Goal: Complete application form

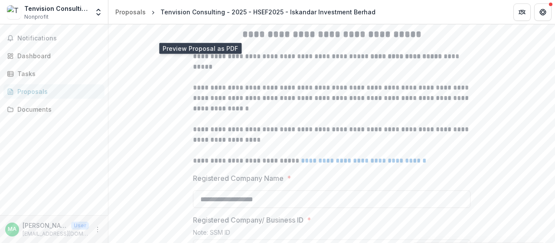
scroll to position [170, 0]
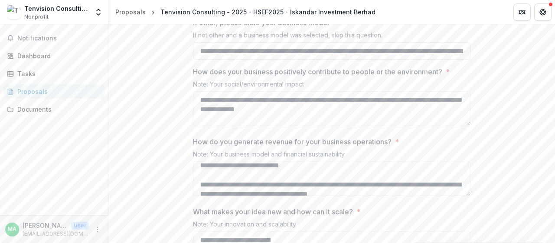
scroll to position [864, 0]
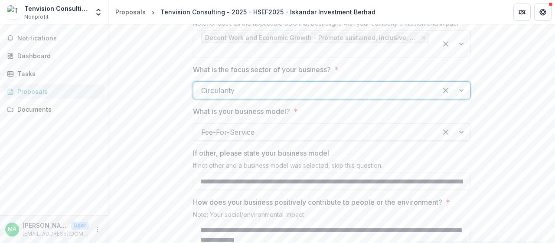
click at [315, 96] on div at bounding box center [315, 90] width 228 height 12
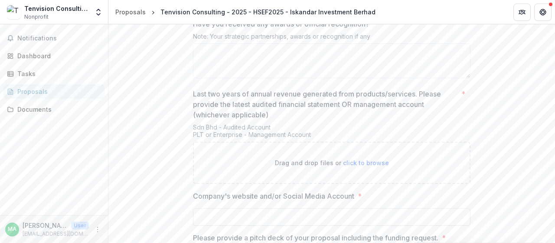
scroll to position [1428, 0]
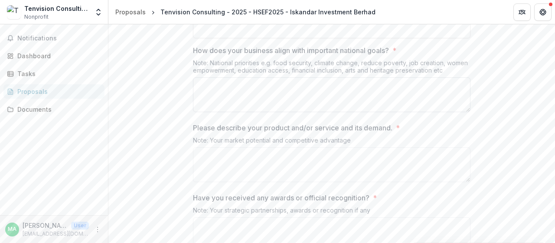
click at [290, 112] on textarea "How does your business align with important national goals? *" at bounding box center [332, 94] width 278 height 35
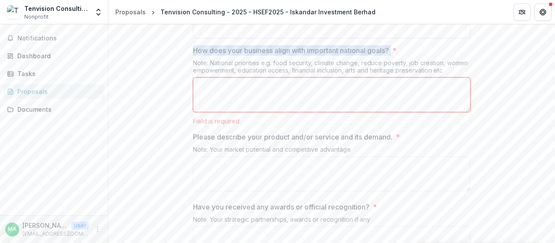
drag, startPoint x: 193, startPoint y: 87, endPoint x: 397, endPoint y: 88, distance: 204.8
click at [397, 56] on label "How does your business align with important national goals? *" at bounding box center [329, 50] width 272 height 10
copy p "How does your business align with important national goals?"
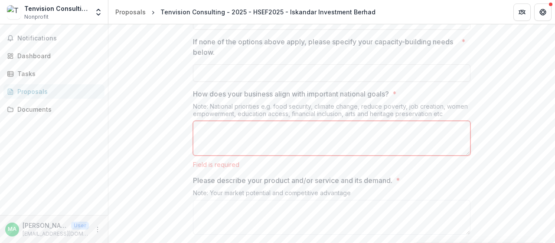
click at [241, 155] on textarea "How does your business align with important national goals? *" at bounding box center [332, 138] width 278 height 35
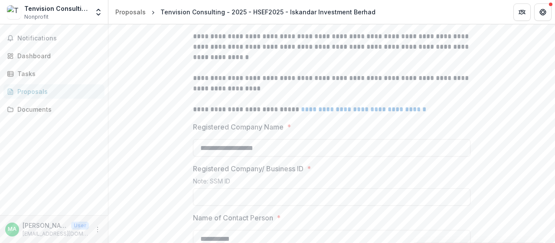
scroll to position [300, 0]
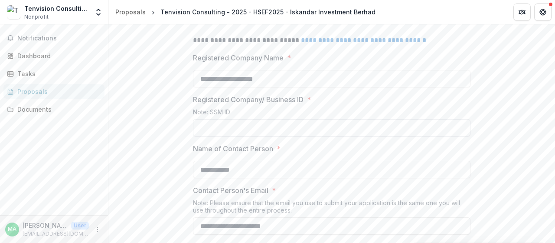
click at [240, 136] on input "Registered Company/ Business ID *" at bounding box center [332, 127] width 278 height 17
paste input "**********"
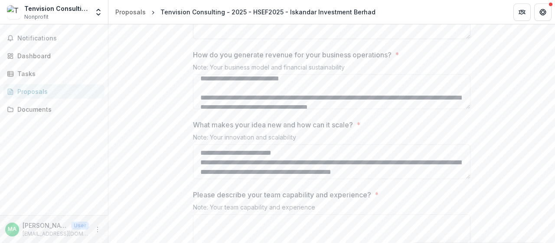
scroll to position [1037, 0]
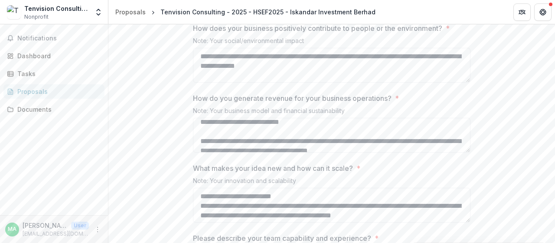
type input "**********"
click at [328, 82] on textarea "**********" at bounding box center [332, 65] width 278 height 35
paste textarea "**********"
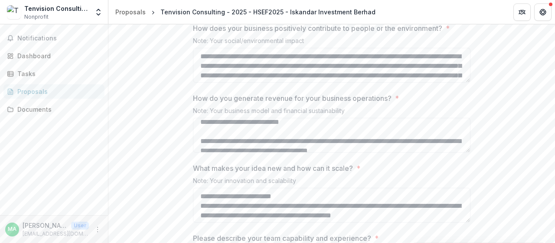
scroll to position [16, 0]
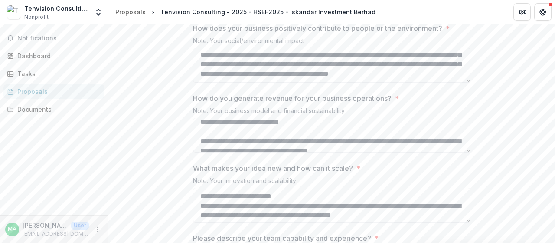
type textarea "**********"
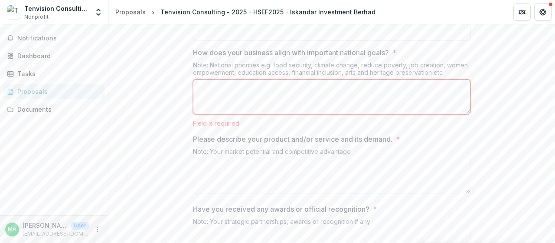
scroll to position [1428, 0]
click at [246, 112] on textarea "How does your business align with important national goals? *" at bounding box center [332, 94] width 278 height 35
paste textarea "**********"
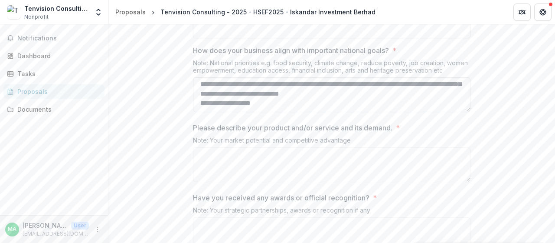
scroll to position [36, 0]
paste textarea "**********"
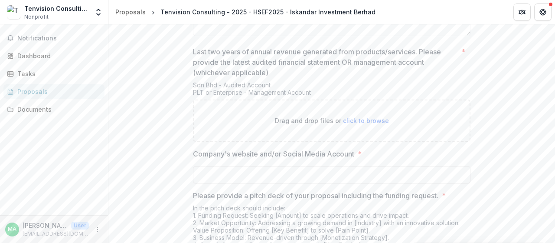
scroll to position [1645, 0]
type textarea "**********"
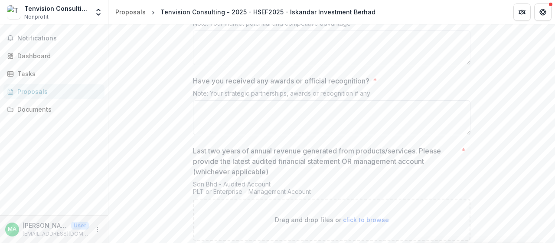
scroll to position [1558, 0]
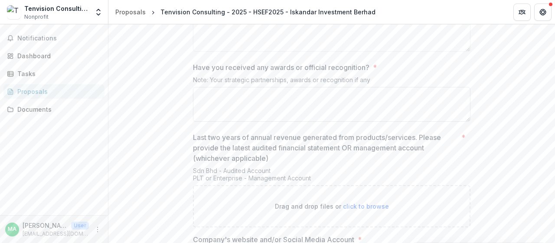
click at [273, 121] on textarea "Have you received any awards or official recognition? *" at bounding box center [332, 104] width 278 height 35
click at [200, 121] on textarea "**********" at bounding box center [332, 104] width 278 height 35
paste textarea "**********"
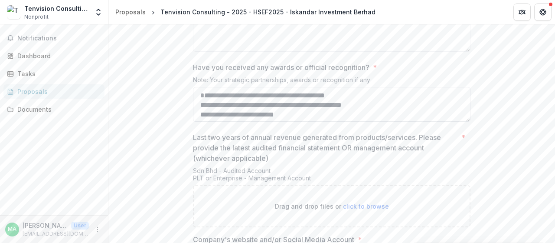
click at [198, 121] on textarea "**********" at bounding box center [332, 104] width 278 height 35
click at [417, 121] on textarea "**********" at bounding box center [332, 104] width 278 height 35
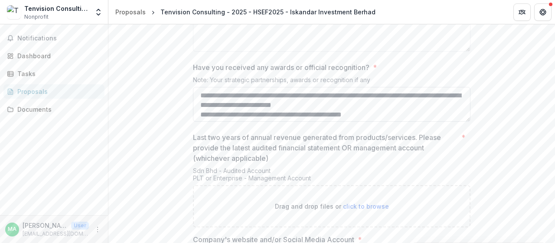
scroll to position [11, 0]
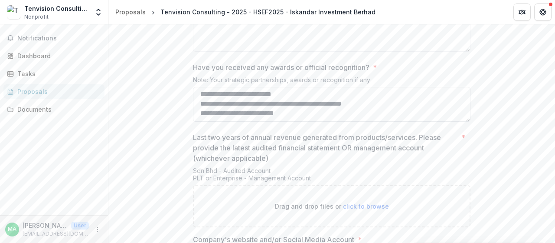
drag, startPoint x: 405, startPoint y: 150, endPoint x: 208, endPoint y: 141, distance: 197.2
click at [205, 121] on textarea "**********" at bounding box center [332, 104] width 278 height 35
drag, startPoint x: 302, startPoint y: 151, endPoint x: 203, endPoint y: 152, distance: 98.1
click at [199, 121] on textarea "**********" at bounding box center [332, 104] width 278 height 35
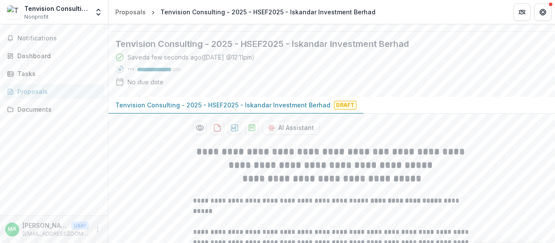
scroll to position [0, 0]
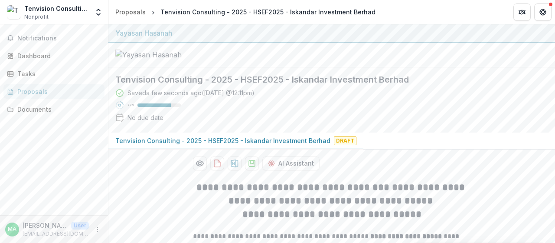
type textarea "**********"
click at [257, 125] on div "Saved a few seconds ago ( [DATE] @ 12:11pm ) 77 % No due date" at bounding box center [324, 106] width 419 height 37
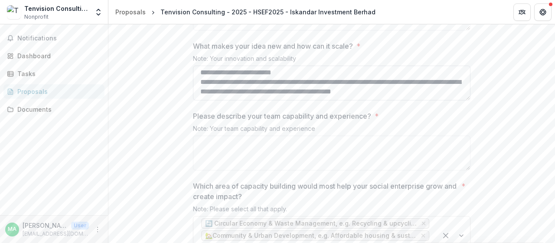
scroll to position [1172, 0]
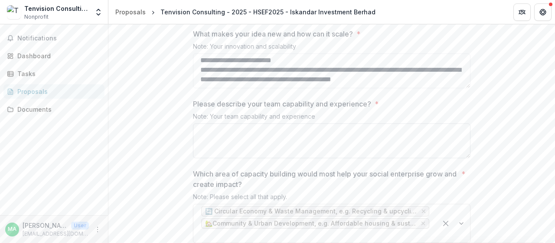
click at [264, 158] on textarea "Please describe your team capability and experience? *" at bounding box center [332, 140] width 278 height 35
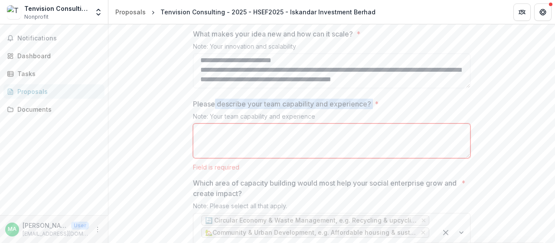
drag, startPoint x: 375, startPoint y: 139, endPoint x: 217, endPoint y: 140, distance: 157.9
click at [216, 109] on label "Please describe your team capability and experience? *" at bounding box center [329, 103] width 272 height 10
copy p "describe your team capability and experience?"
paste textarea "**********"
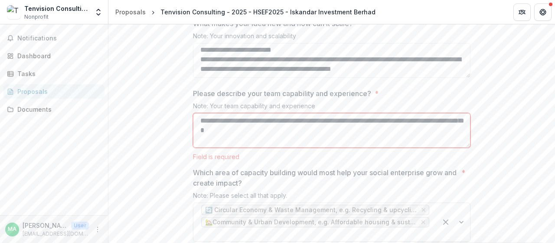
scroll to position [130, 0]
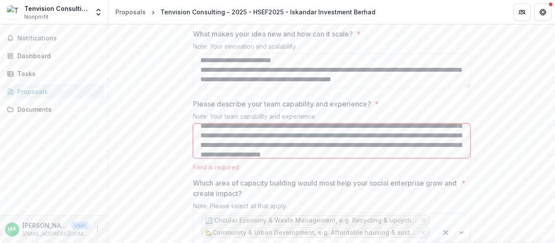
drag, startPoint x: 386, startPoint y: 170, endPoint x: 436, endPoint y: 174, distance: 49.7
click at [436, 158] on textarea "Please describe your team capability and experience? *" at bounding box center [332, 140] width 278 height 35
drag, startPoint x: 338, startPoint y: 180, endPoint x: 226, endPoint y: 184, distance: 111.1
click at [226, 158] on textarea "Please describe your team capability and experience? *" at bounding box center [332, 140] width 278 height 35
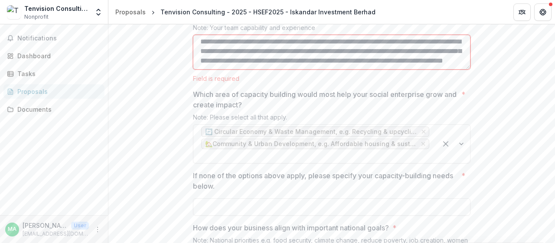
scroll to position [1258, 0]
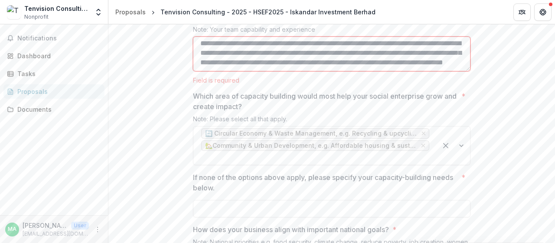
type textarea "**********"
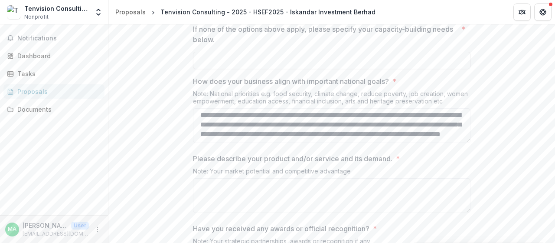
scroll to position [1475, 0]
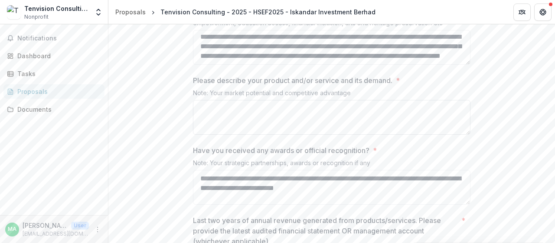
click at [212, 135] on textarea "Please describe your product and/or service and its demand. *" at bounding box center [332, 117] width 278 height 35
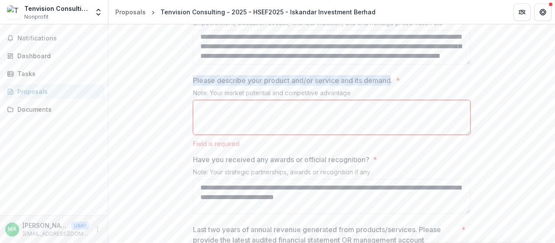
drag, startPoint x: 187, startPoint y: 112, endPoint x: 391, endPoint y: 113, distance: 203.9
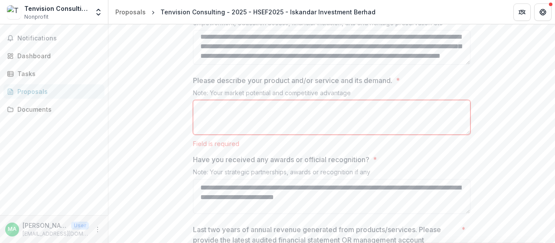
click at [370, 124] on div "Please describe your product and/or service and its demand. * Note: Your market…" at bounding box center [332, 111] width 278 height 72
drag, startPoint x: 264, startPoint y: 114, endPoint x: 391, endPoint y: 116, distance: 127.6
click at [391, 85] on p "Please describe your product and/or service and its demand." at bounding box center [293, 80] width 200 height 10
copy p "product and/or service and its demand"
paste textarea "**********"
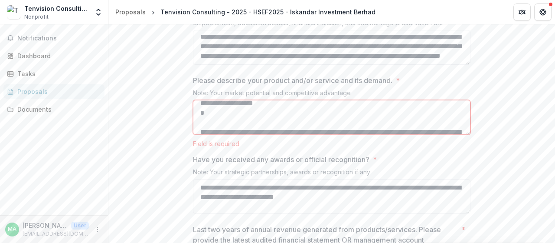
scroll to position [369, 0]
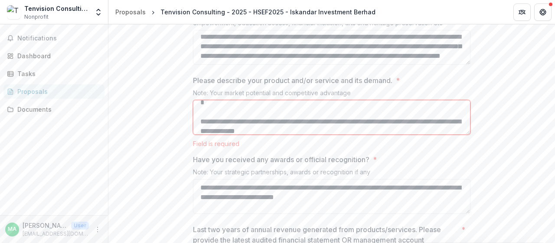
drag, startPoint x: 269, startPoint y: 148, endPoint x: 207, endPoint y: 144, distance: 61.3
click at [207, 135] on textarea "Please describe your product and/or service and its demand. *" at bounding box center [332, 117] width 278 height 35
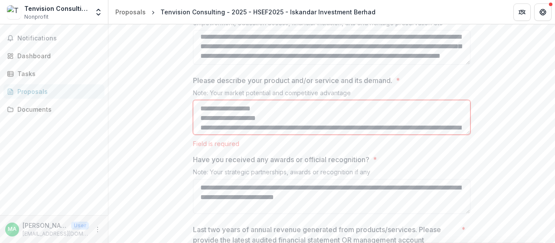
scroll to position [43, 0]
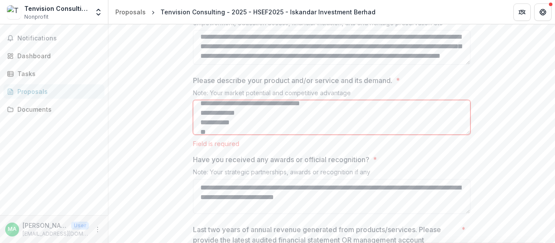
drag, startPoint x: 260, startPoint y: 161, endPoint x: 201, endPoint y: 160, distance: 59.4
click at [200, 135] on textarea "Please describe your product and/or service and its demand. *" at bounding box center [332, 117] width 278 height 35
drag, startPoint x: 249, startPoint y: 166, endPoint x: 222, endPoint y: 164, distance: 27.4
click at [222, 135] on textarea "Please describe your product and/or service and its demand. *" at bounding box center [332, 117] width 278 height 35
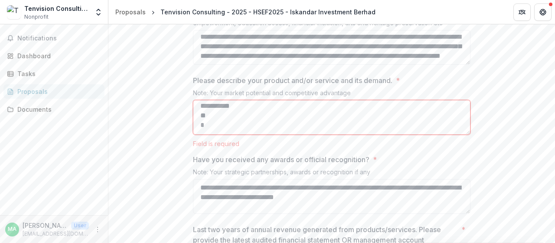
click at [243, 135] on textarea "Please describe your product and/or service and its demand. *" at bounding box center [332, 117] width 278 height 35
click at [223, 135] on textarea "Please describe your product and/or service and its demand. *" at bounding box center [332, 117] width 278 height 35
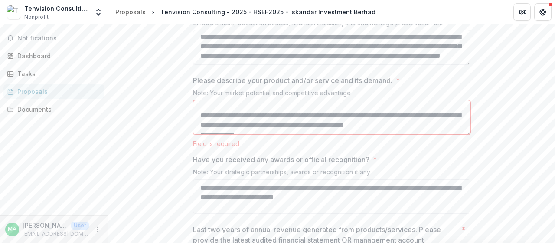
scroll to position [50, 0]
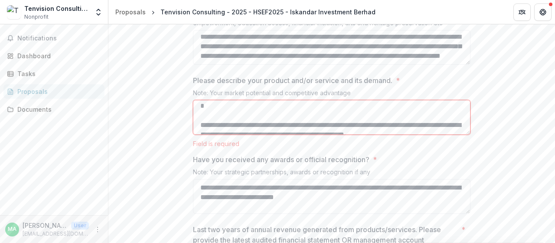
click at [233, 135] on textarea "Please describe your product and/or service and its demand. *" at bounding box center [332, 117] width 278 height 35
click at [220, 135] on textarea "Please describe your product and/or service and its demand. *" at bounding box center [332, 117] width 278 height 35
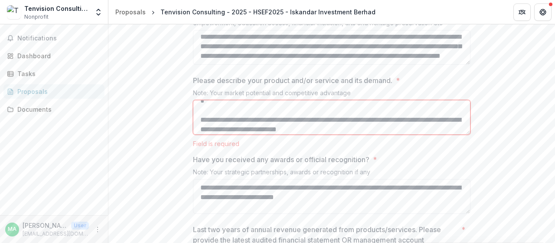
scroll to position [41, 0]
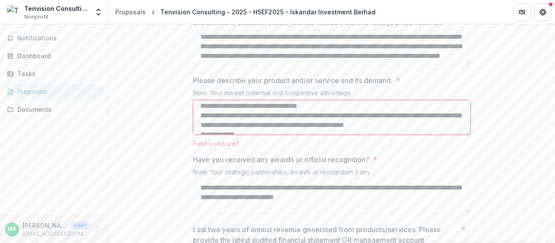
click at [219, 135] on textarea "Please describe your product and/or service and its demand. *" at bounding box center [332, 117] width 278 height 35
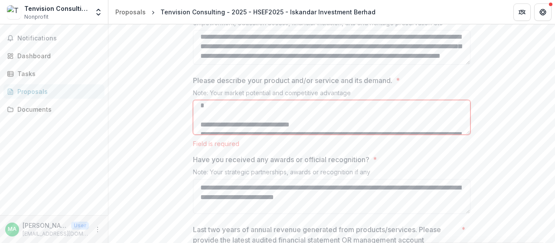
scroll to position [128, 0]
click at [281, 135] on textarea "Please describe your product and/or service and its demand. *" at bounding box center [332, 117] width 278 height 35
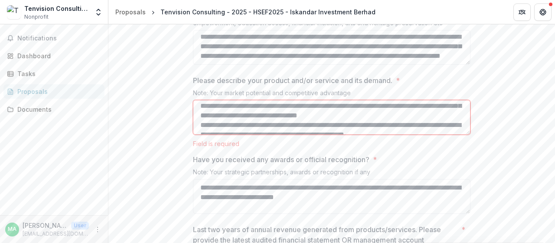
scroll to position [75, 0]
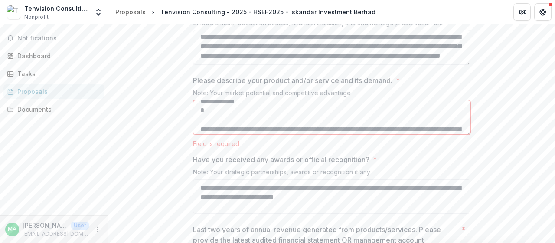
drag, startPoint x: 269, startPoint y: 144, endPoint x: 214, endPoint y: 149, distance: 54.5
click at [212, 135] on textarea "Please describe your product and/or service and its demand. *" at bounding box center [332, 117] width 278 height 35
click at [217, 135] on textarea "Please describe your product and/or service and its demand. *" at bounding box center [332, 117] width 278 height 35
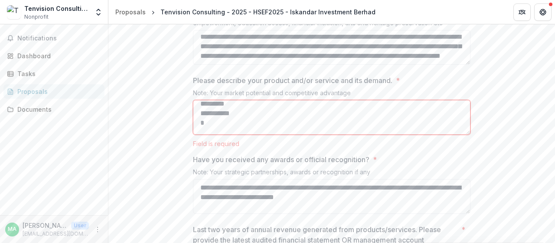
scroll to position [152, 0]
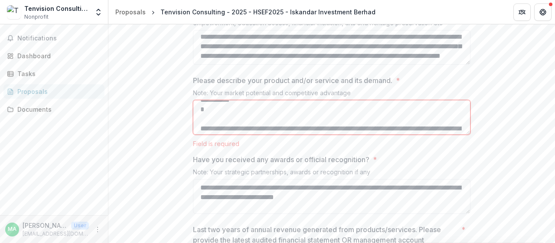
click at [248, 135] on textarea "Please describe your product and/or service and its demand. *" at bounding box center [332, 117] width 278 height 35
click at [209, 135] on textarea "Please describe your product and/or service and its demand. *" at bounding box center [332, 117] width 278 height 35
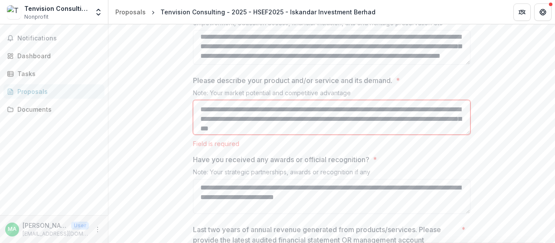
scroll to position [142, 0]
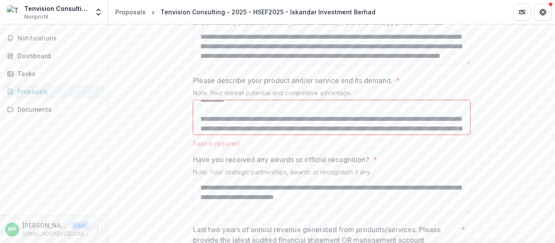
click at [209, 135] on textarea "Please describe your product and/or service and its demand. *" at bounding box center [332, 117] width 278 height 35
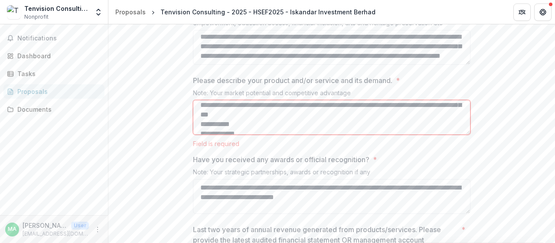
scroll to position [176, 0]
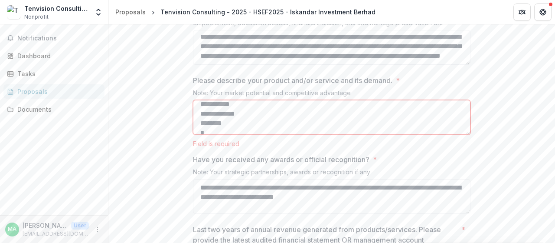
drag, startPoint x: 245, startPoint y: 148, endPoint x: 195, endPoint y: 151, distance: 49.9
click at [195, 135] on textarea "Please describe your product and/or service and its demand. *" at bounding box center [332, 117] width 278 height 35
drag, startPoint x: 232, startPoint y: 167, endPoint x: 198, endPoint y: 157, distance: 35.4
click at [198, 135] on textarea "Please describe your product and/or service and its demand. *" at bounding box center [332, 117] width 278 height 35
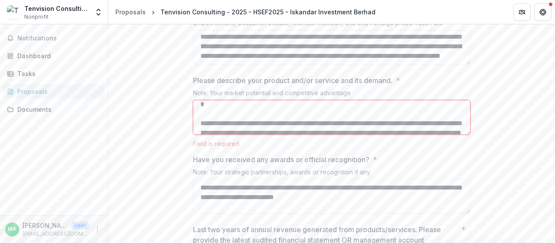
scroll to position [167, 0]
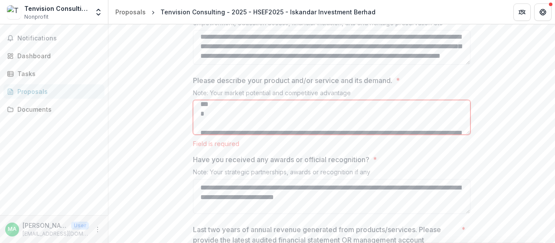
click at [213, 135] on textarea "Please describe your product and/or service and its demand. *" at bounding box center [332, 117] width 278 height 35
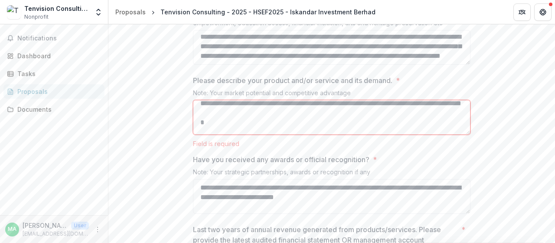
scroll to position [200, 0]
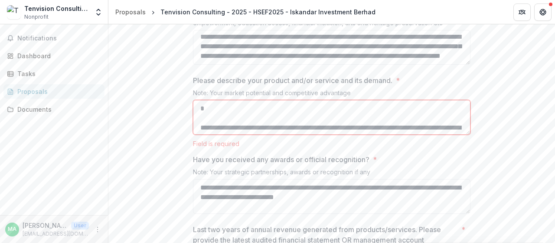
click at [221, 135] on textarea "Please describe your product and/or service and its demand. *" at bounding box center [332, 117] width 278 height 35
click at [219, 135] on textarea "Please describe your product and/or service and its demand. *" at bounding box center [332, 117] width 278 height 35
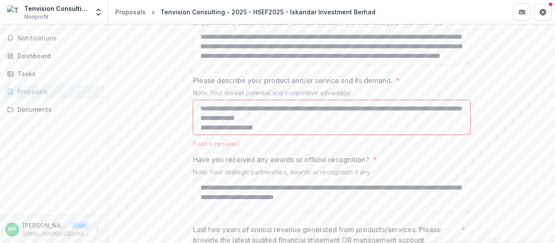
scroll to position [191, 0]
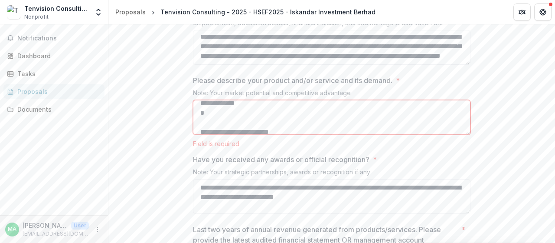
click at [220, 135] on textarea "Please describe your product and/or service and its demand. *" at bounding box center [332, 117] width 278 height 35
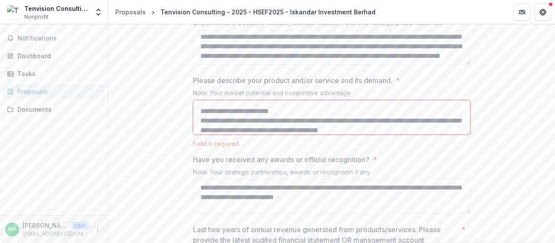
click at [204, 135] on textarea "Please describe your product and/or service and its demand. *" at bounding box center [332, 117] width 278 height 35
click at [206, 135] on textarea "Please describe your product and/or service and its demand. *" at bounding box center [332, 117] width 278 height 35
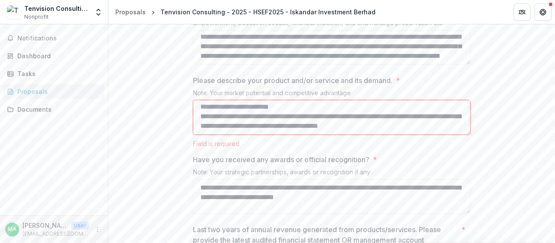
scroll to position [240, 0]
click at [417, 135] on textarea "Please describe your product and/or service and its demand. *" at bounding box center [332, 117] width 278 height 35
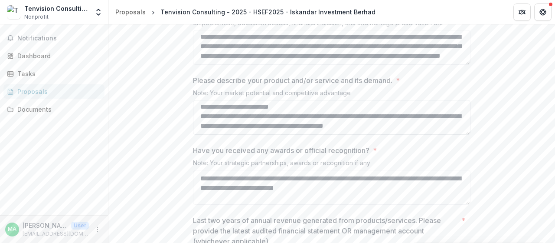
paste textarea "**********"
click at [236, 135] on textarea "Please describe your product and/or service and its demand. *" at bounding box center [332, 117] width 278 height 35
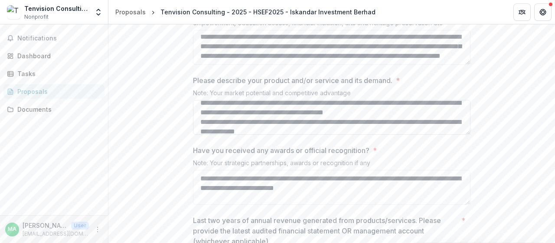
click at [234, 135] on textarea "Please describe your product and/or service and its demand. *" at bounding box center [332, 117] width 278 height 35
click at [230, 135] on textarea "Please describe your product and/or service and its demand. *" at bounding box center [332, 117] width 278 height 35
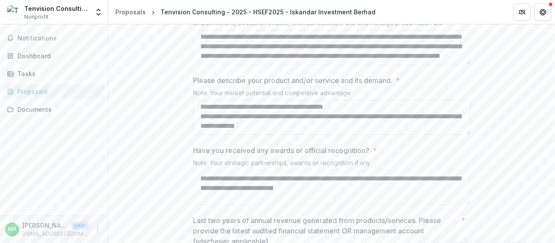
click at [215, 135] on textarea "Please describe your product and/or service and its demand. *" at bounding box center [332, 117] width 278 height 35
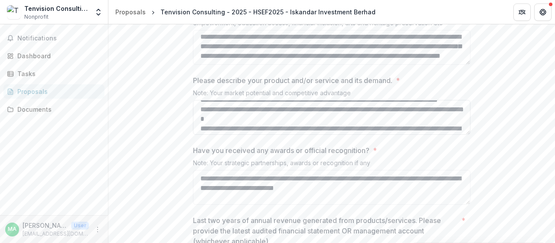
scroll to position [356, 0]
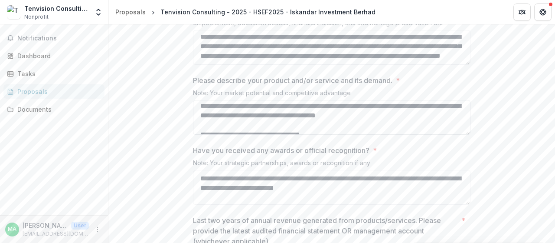
click at [215, 135] on textarea "Please describe your product and/or service and its demand. *" at bounding box center [332, 117] width 278 height 35
click at [212, 135] on textarea "Please describe your product and/or service and its demand. *" at bounding box center [332, 117] width 278 height 35
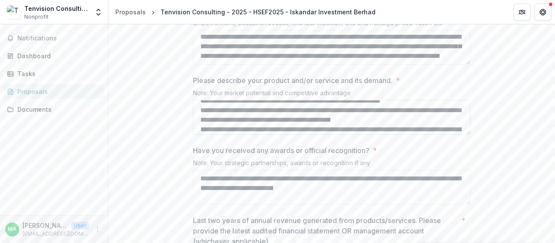
scroll to position [293, 0]
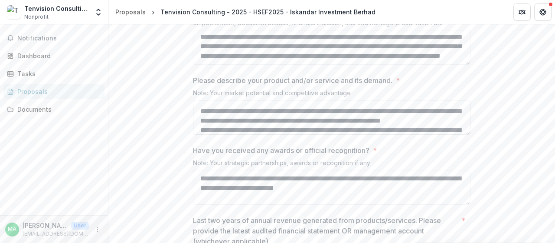
click at [220, 135] on textarea "Please describe your product and/or service and its demand. *" at bounding box center [332, 117] width 278 height 35
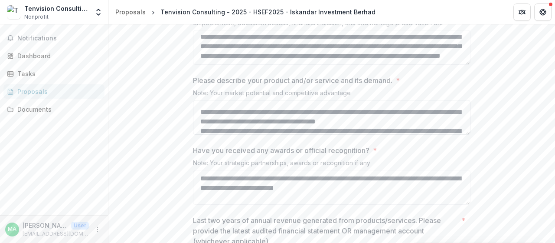
scroll to position [284, 0]
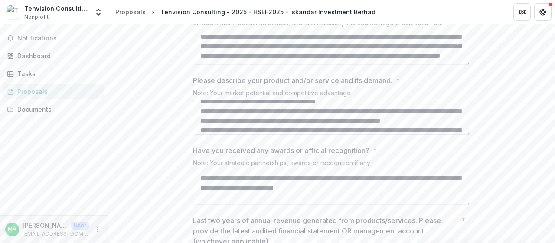
click at [198, 135] on textarea "Please describe your product and/or service and its demand. *" at bounding box center [332, 117] width 278 height 35
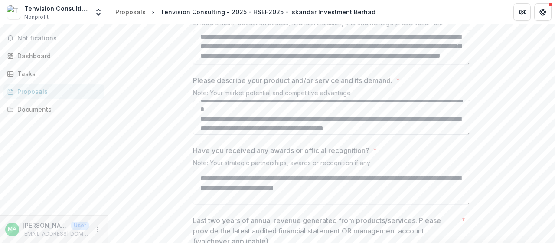
scroll to position [371, 0]
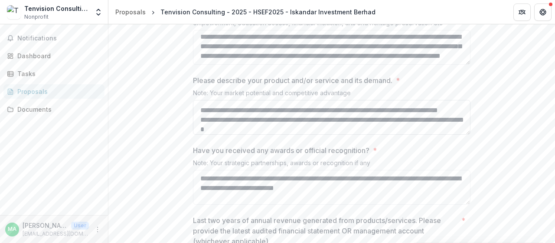
click at [211, 135] on textarea "Please describe your product and/or service and its demand. *" at bounding box center [332, 117] width 278 height 35
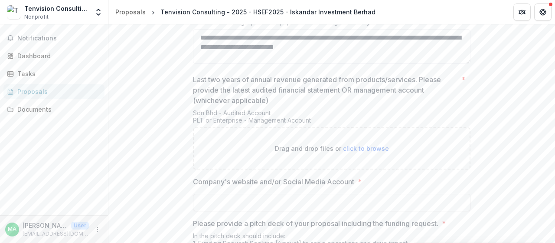
scroll to position [1649, 0]
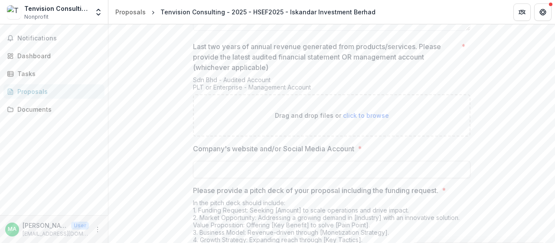
type textarea "**********"
click at [215, 178] on input "Company's website and/or Social Media Account *" at bounding box center [332, 169] width 278 height 17
paste input "**********"
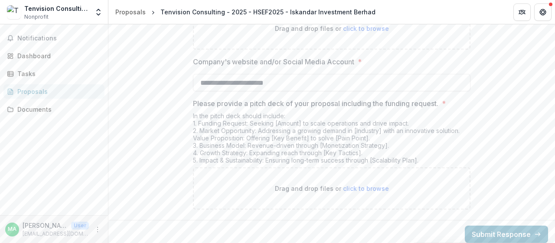
scroll to position [1775, 0]
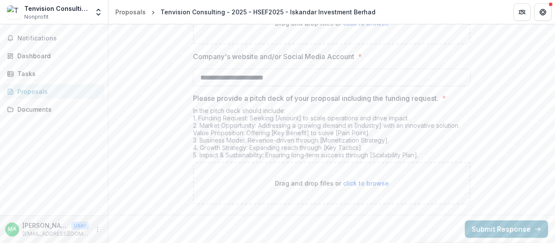
type input "**********"
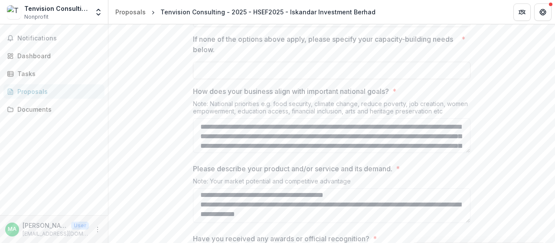
scroll to position [1341, 0]
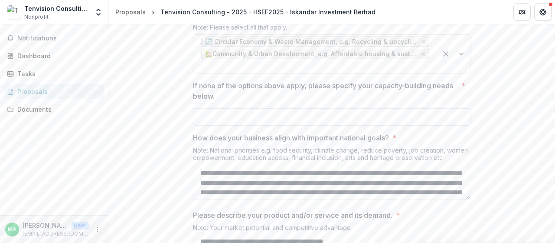
click at [208, 125] on input "If none of the options above apply, please specify your capacity-building needs…" at bounding box center [332, 116] width 278 height 17
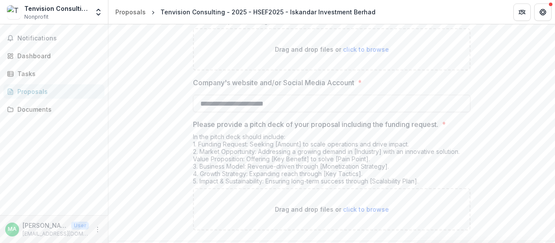
scroll to position [1688, 0]
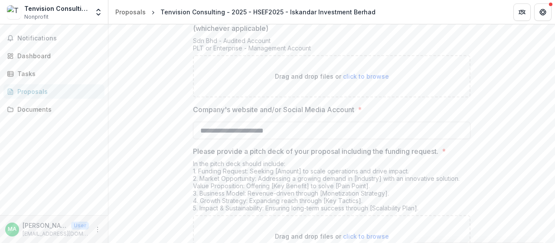
type input "***"
